Goal: Navigation & Orientation: Find specific page/section

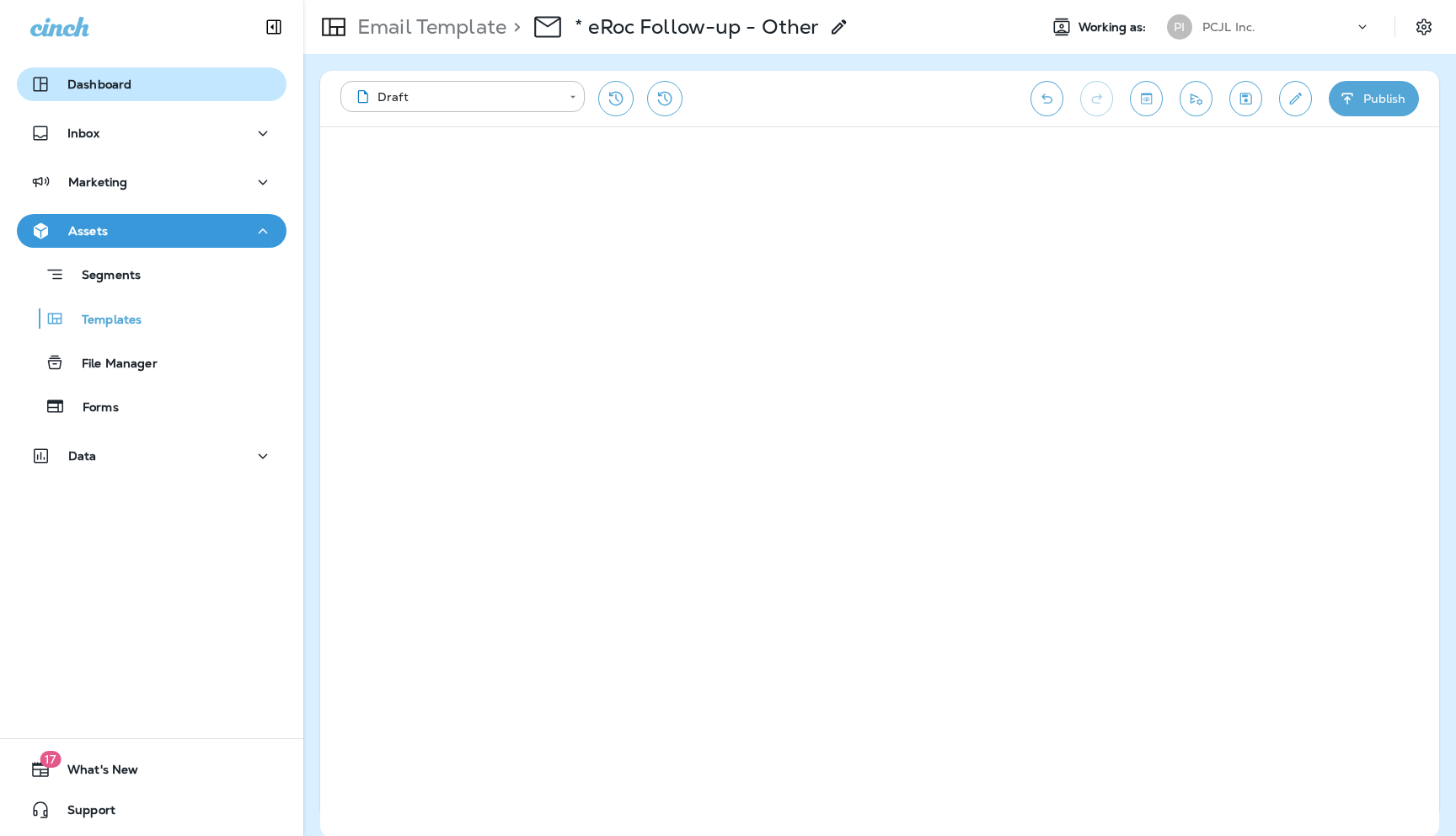
click at [117, 81] on p "Dashboard" at bounding box center [99, 84] width 64 height 14
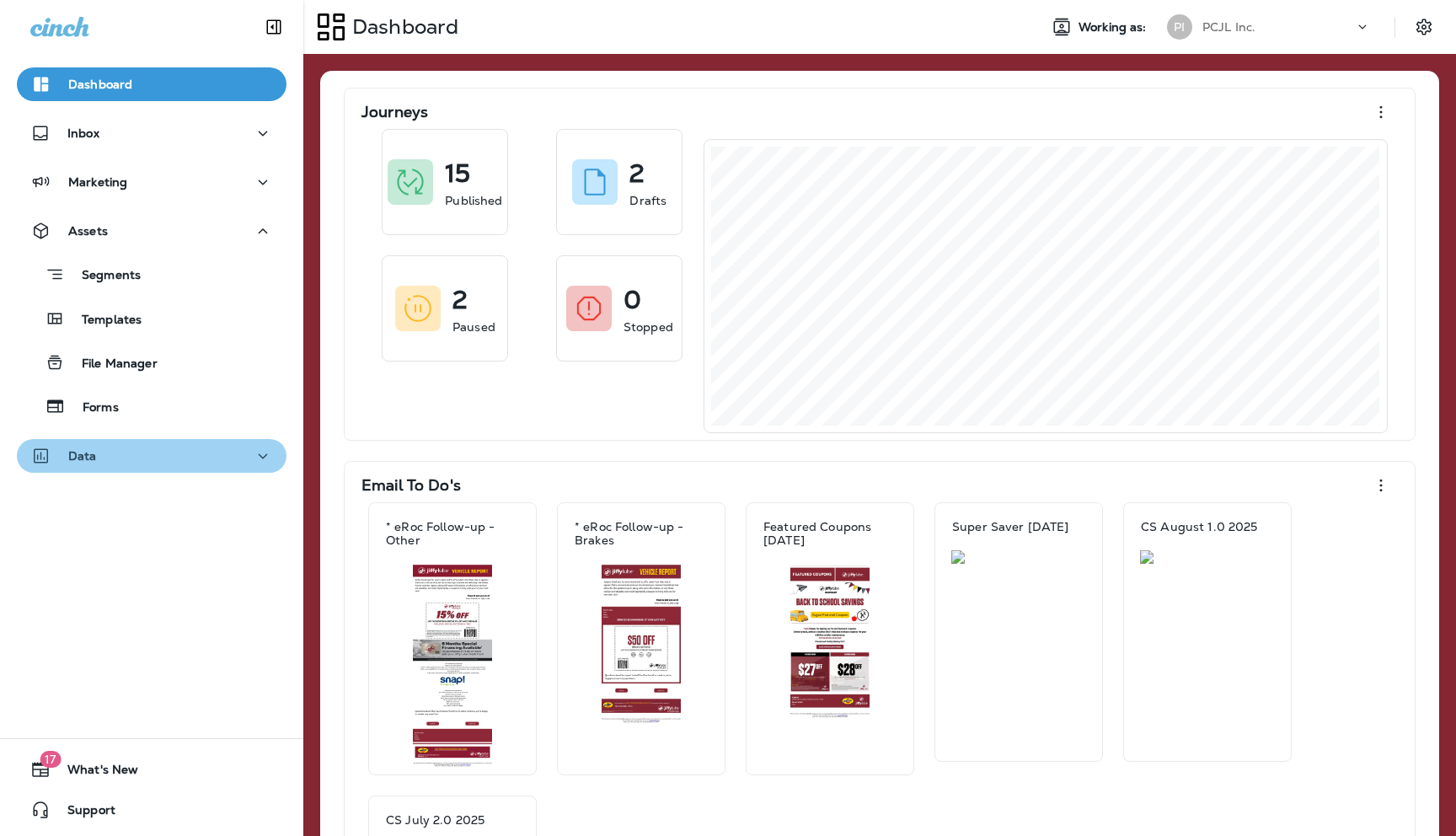
click at [262, 461] on icon "button" at bounding box center [262, 456] width 20 height 21
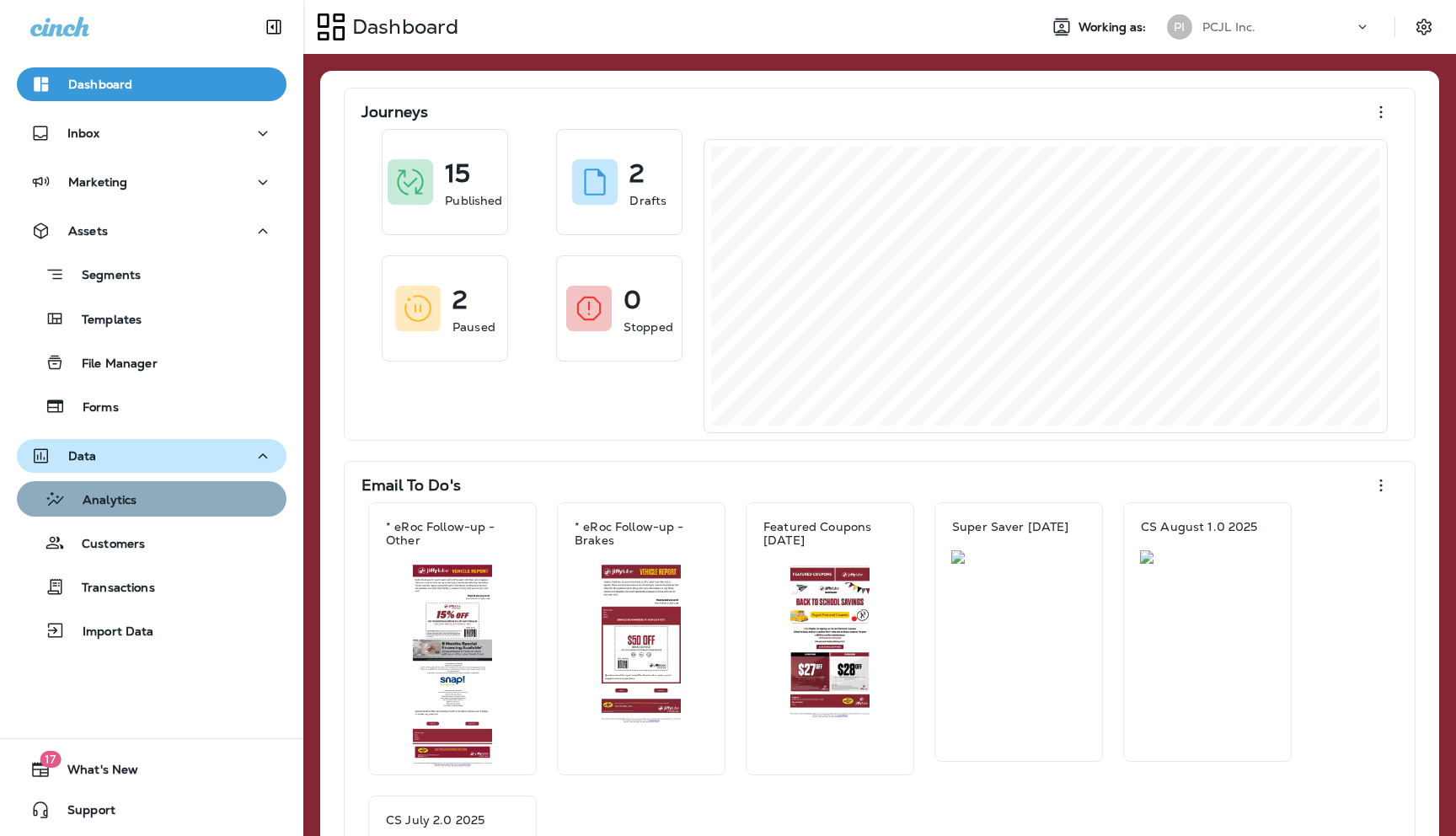
click at [110, 502] on p "Analytics" at bounding box center [101, 501] width 71 height 16
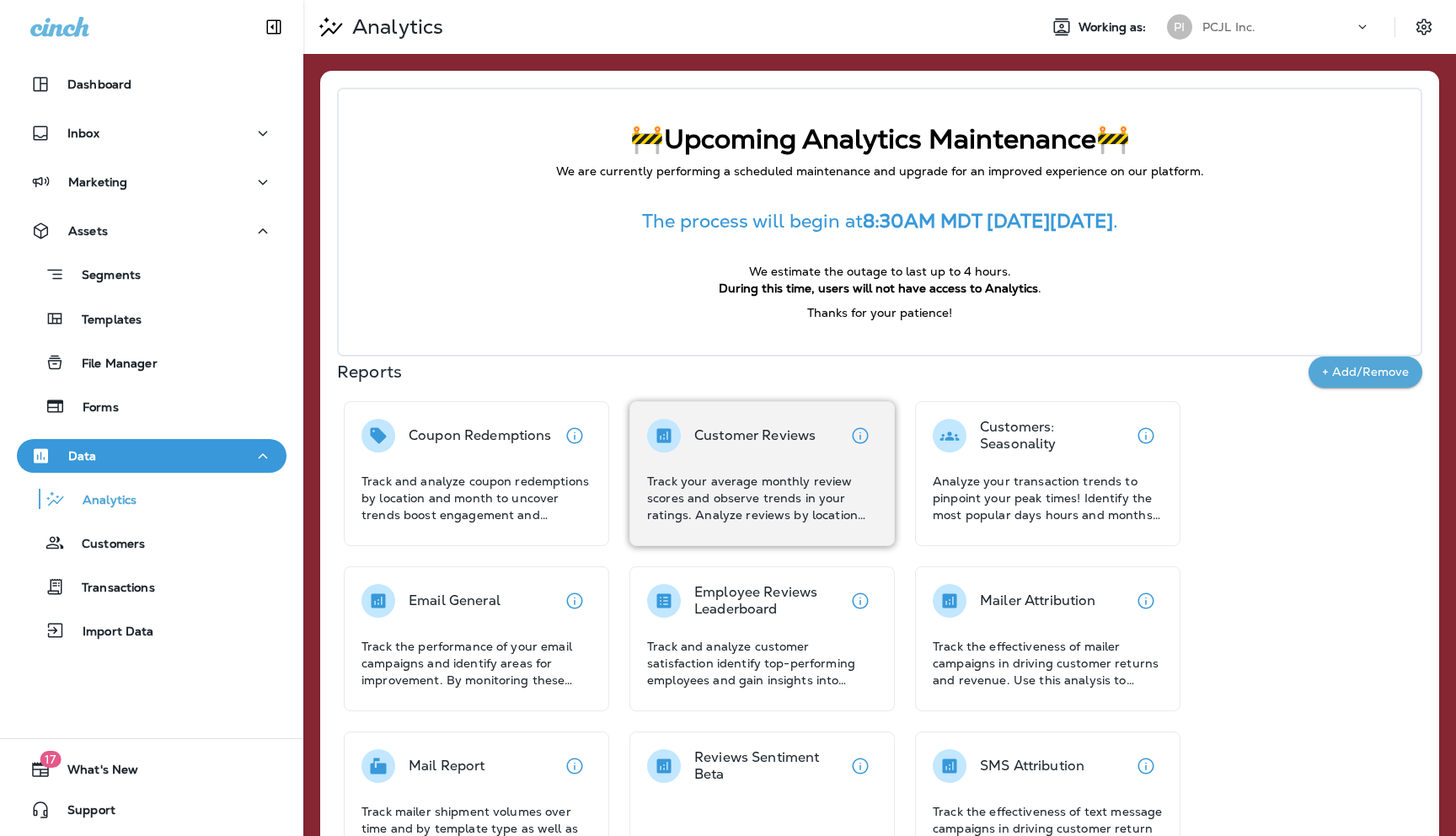
click at [768, 486] on p "Track your average monthly review scores and observe trends in your ratings. An…" at bounding box center [762, 498] width 230 height 51
